Goal: Task Accomplishment & Management: Complete application form

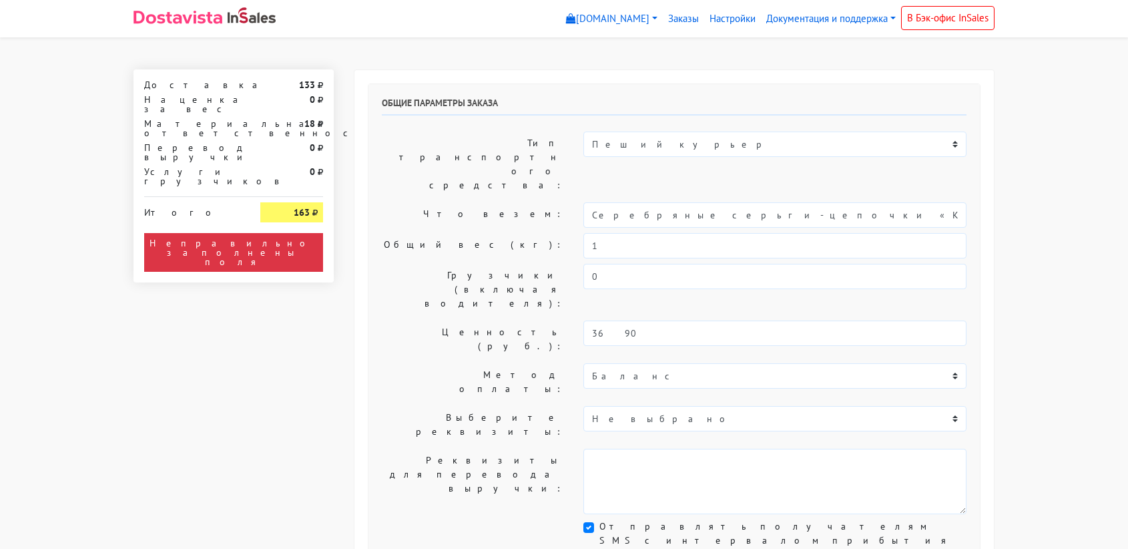
select select "11:00"
select select "21:00"
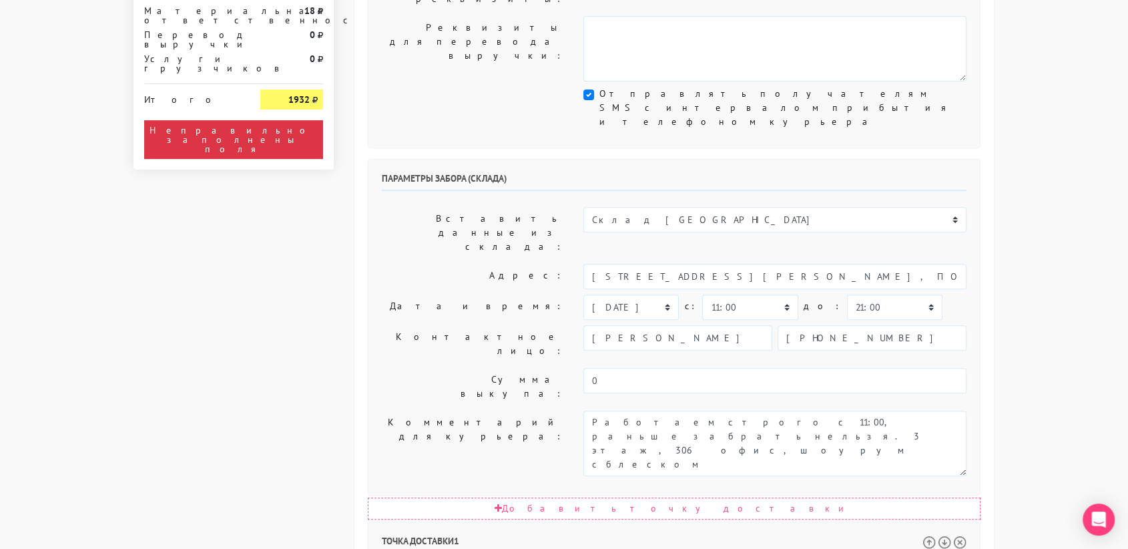
scroll to position [433, 0]
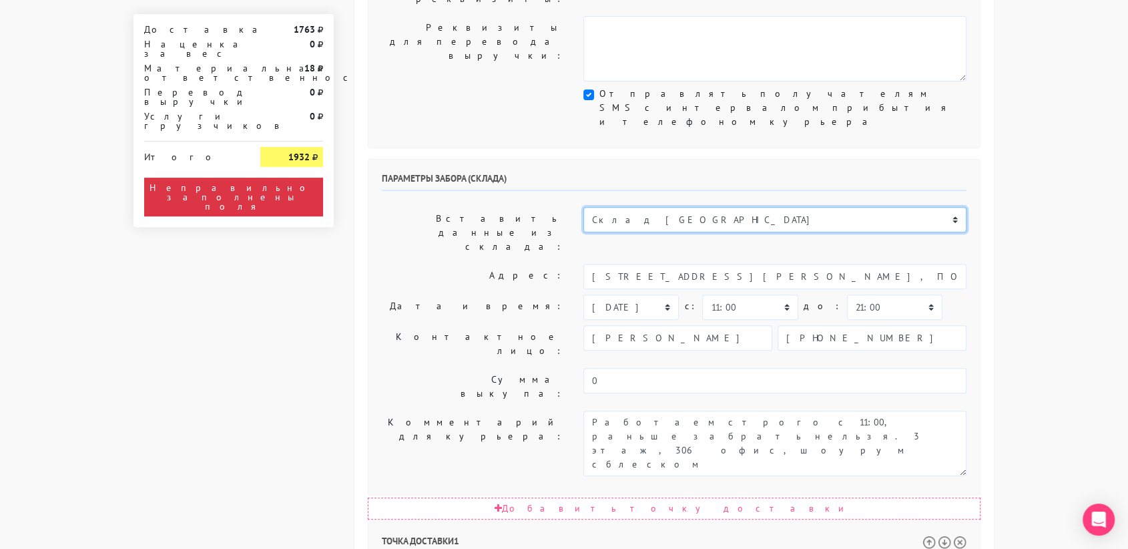
click at [642, 207] on select "Склад [GEOGRAPHIC_DATA] Склад [GEOGRAPHIC_DATA] [GEOGRAPHIC_DATA][PERSON_NAME] …" at bounding box center [775, 219] width 383 height 25
select select "1019"
click at [584, 207] on select "Склад [GEOGRAPHIC_DATA] Склад [GEOGRAPHIC_DATA] [GEOGRAPHIC_DATA][PERSON_NAME] …" at bounding box center [775, 219] width 383 height 25
type input "[STREET_ADDRESS][PERSON_NAME]"
type input "89251806702"
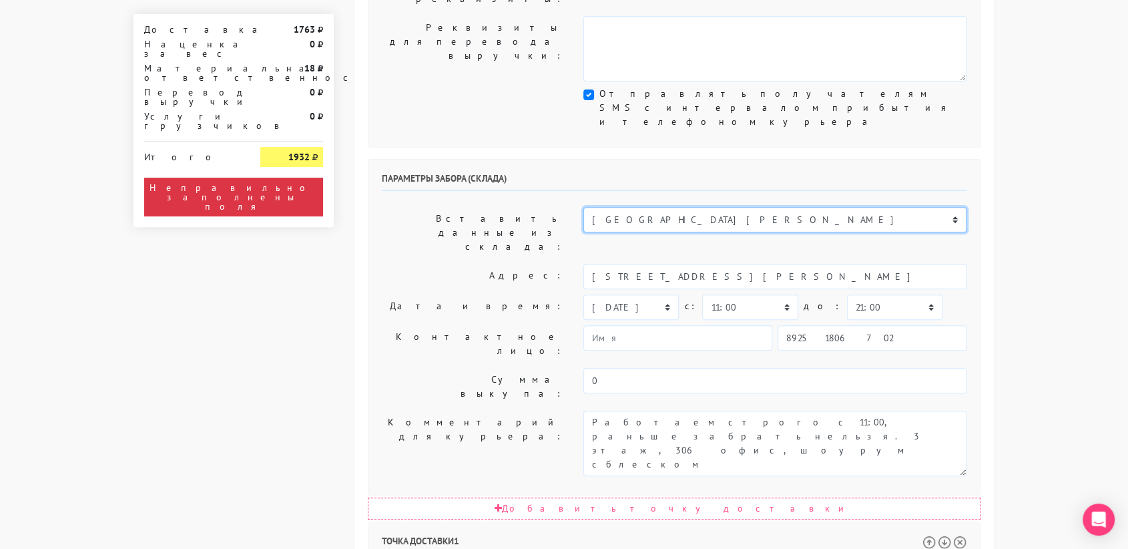
type textarea "Магазин серебряных украшений SBLESKOM (вход со стороны [GEOGRAPHIC_DATA])"
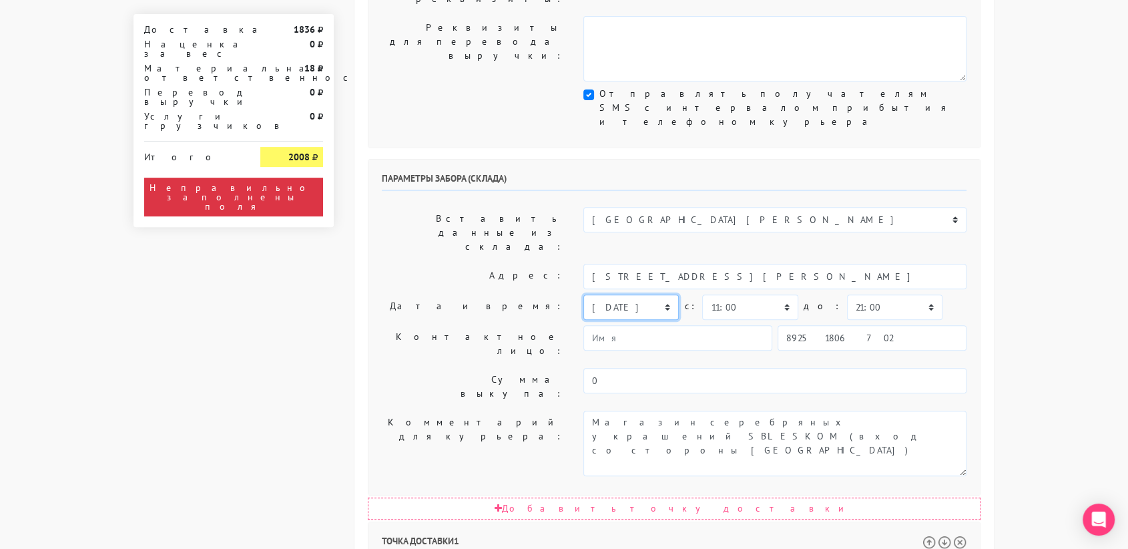
click at [640, 294] on select "[DATE] [DATE] [DATE] [DATE] [DATE] [DATE] [DATE] [DATE] [DATE]" at bounding box center [631, 306] width 95 height 25
select select "[DATE]"
click at [584, 294] on select "[DATE] [DATE] [DATE] [DATE] [DATE] [DATE] [DATE] [DATE] [DATE]" at bounding box center [631, 306] width 95 height 25
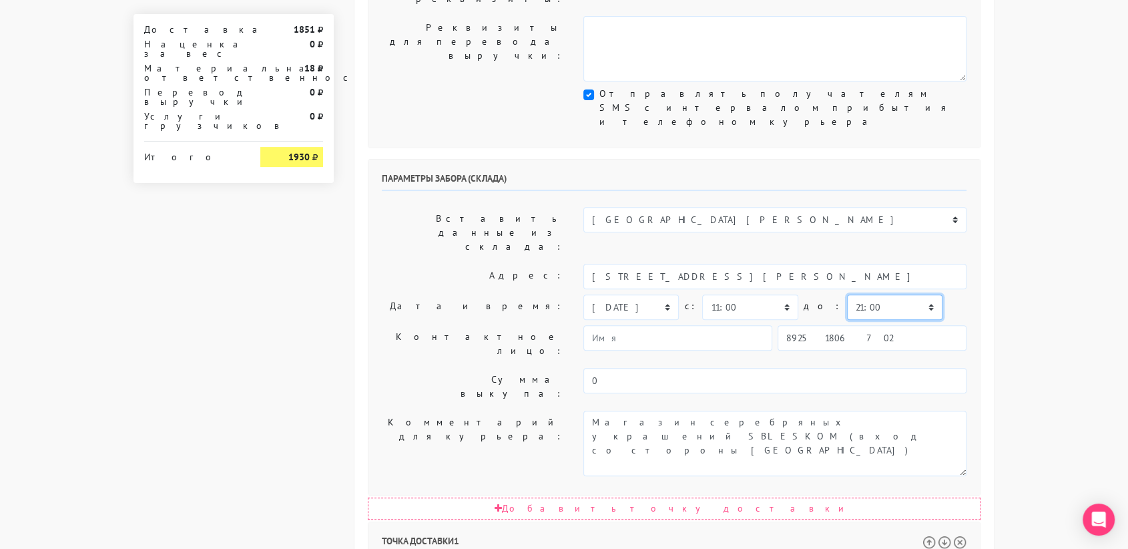
click at [887, 294] on select "00:00 00:30 01:00 01:30 02:00 02:30 03:00 03:30 04:00 04:30 05:00 05:30 06:00 0…" at bounding box center [894, 306] width 95 height 25
select select "11:30"
click at [847, 294] on select "00:00 00:30 01:00 01:30 02:00 02:30 03:00 03:30 04:00 04:30 05:00 05:30 06:00 0…" at bounding box center [894, 306] width 95 height 25
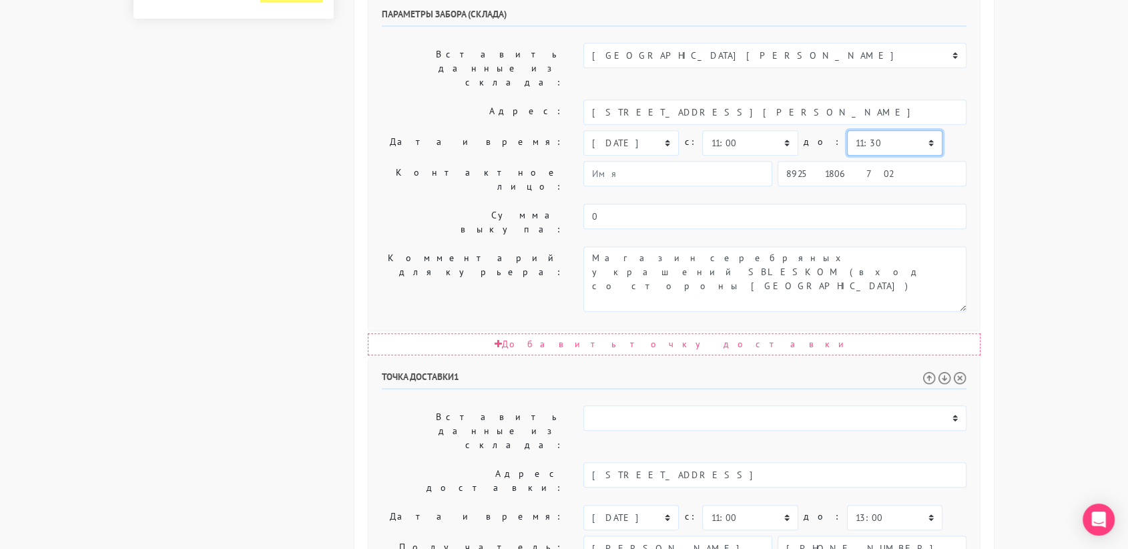
scroll to position [604, 0]
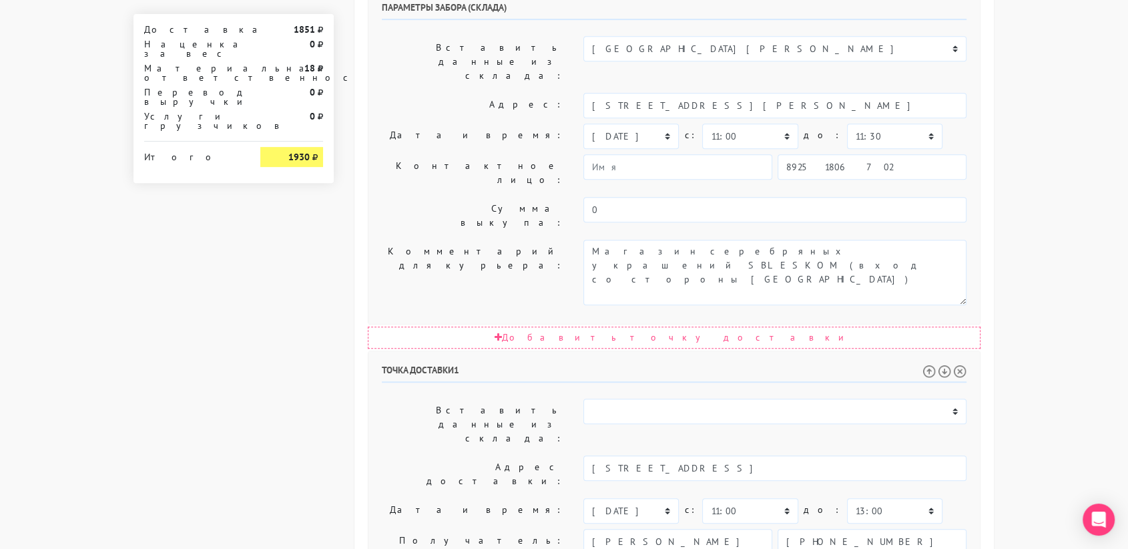
drag, startPoint x: 722, startPoint y: 353, endPoint x: 724, endPoint y: 374, distance: 20.8
type textarea "Позвонить получателю за 1 час."
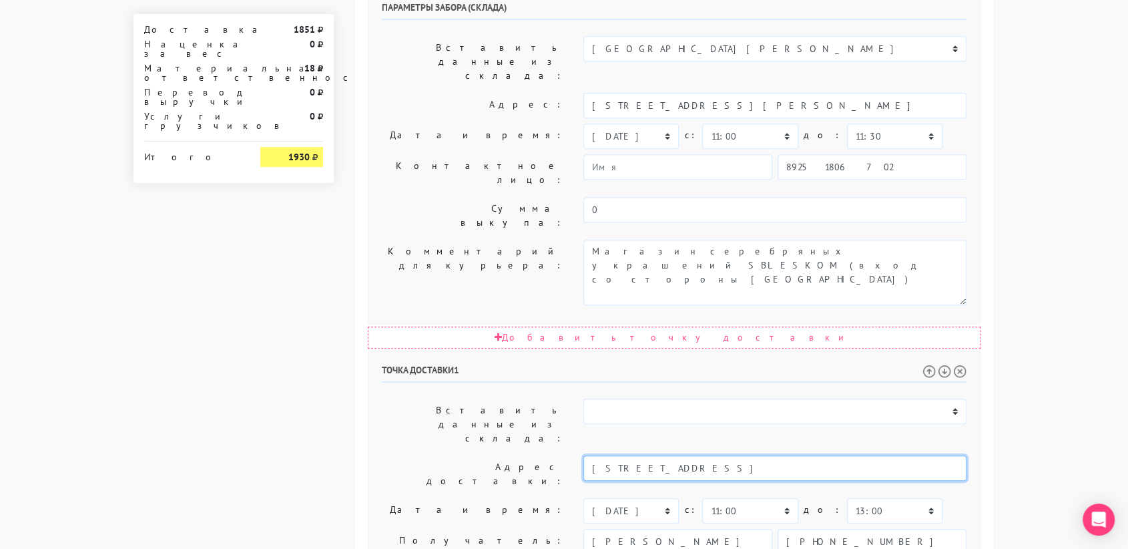
drag, startPoint x: 775, startPoint y: 261, endPoint x: 748, endPoint y: 266, distance: 27.2
click at [748, 455] on input "[STREET_ADDRESS]" at bounding box center [775, 467] width 383 height 25
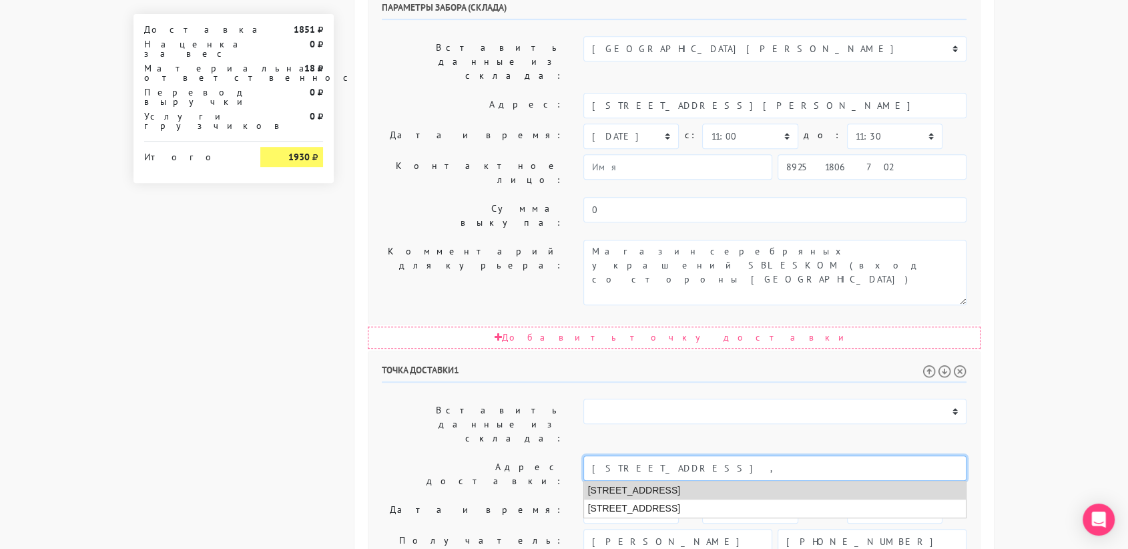
click at [749, 481] on li "[STREET_ADDRESS]" at bounding box center [775, 490] width 383 height 18
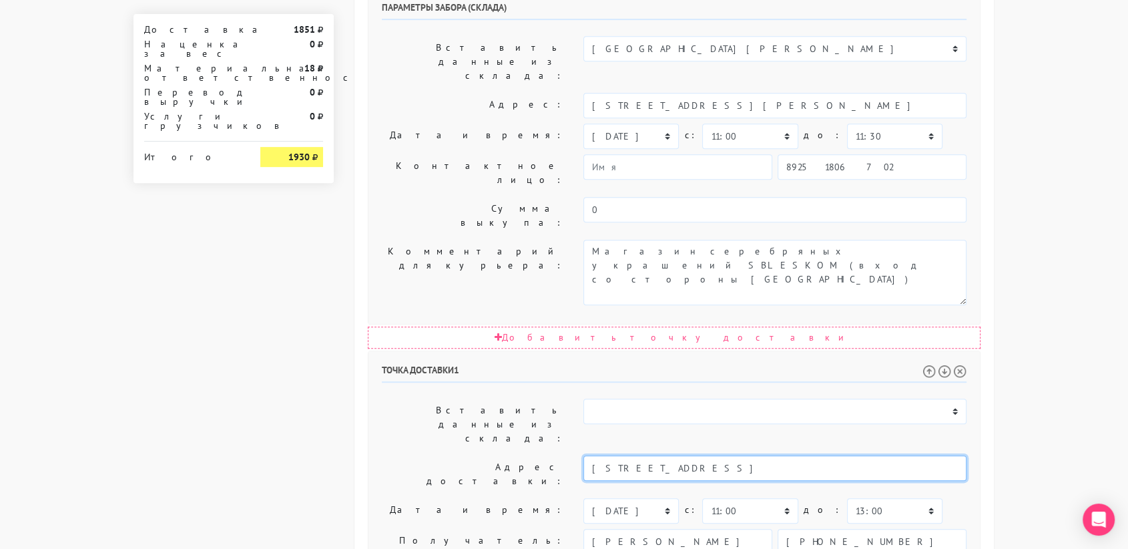
type input "[STREET_ADDRESS]"
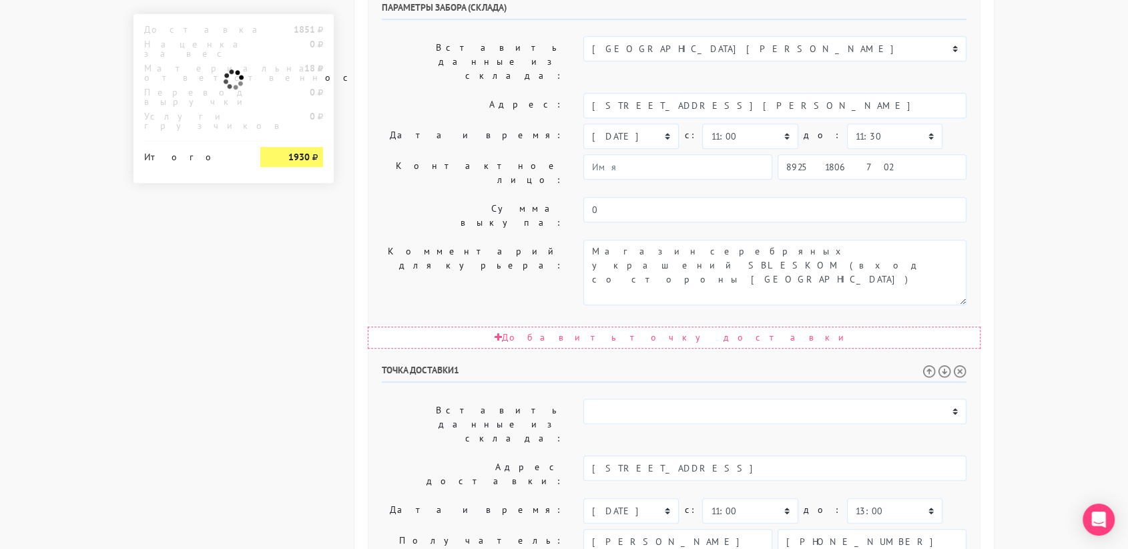
paste textarea "кв 25"
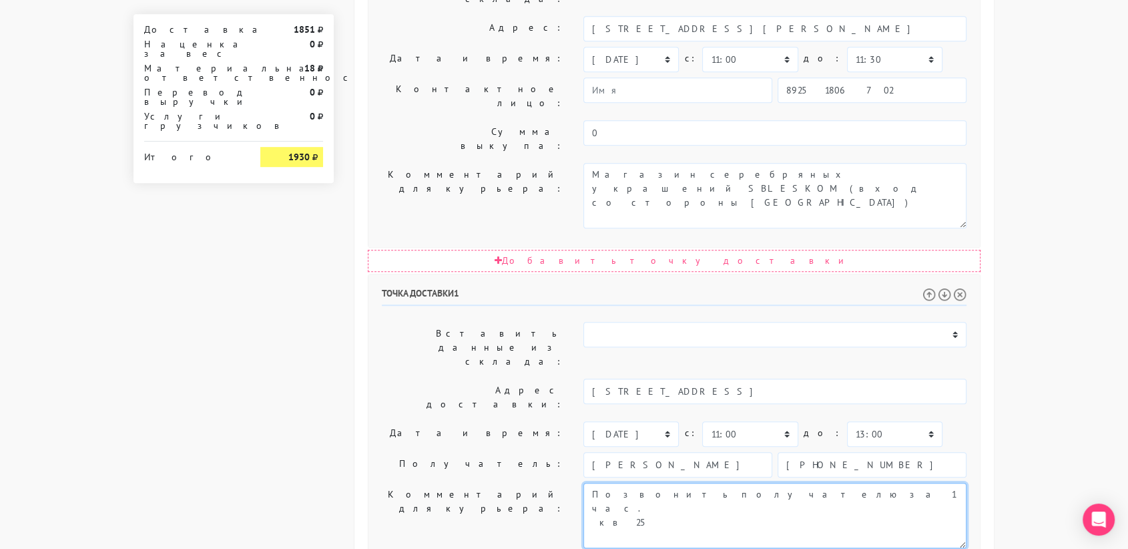
type textarea "Позвонить получателю за 1 час. кв 25"
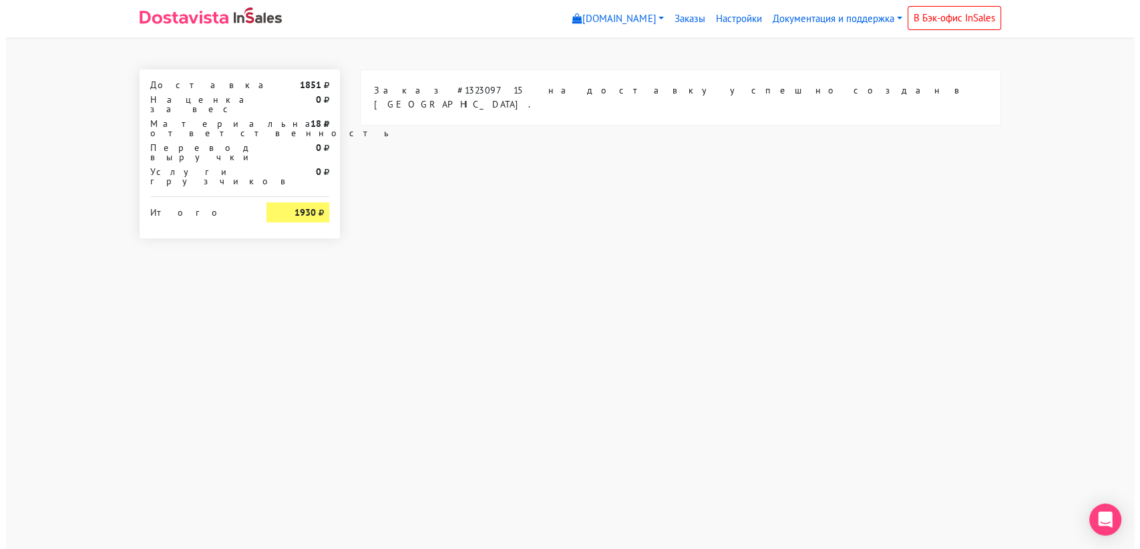
scroll to position [0, 0]
